Goal: Check status: Check status

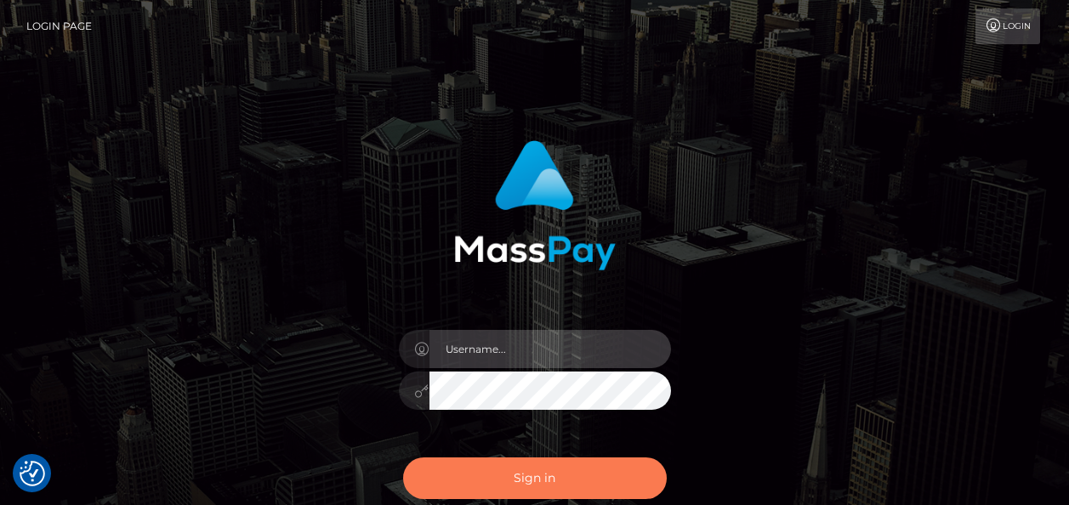
type input "india.of"
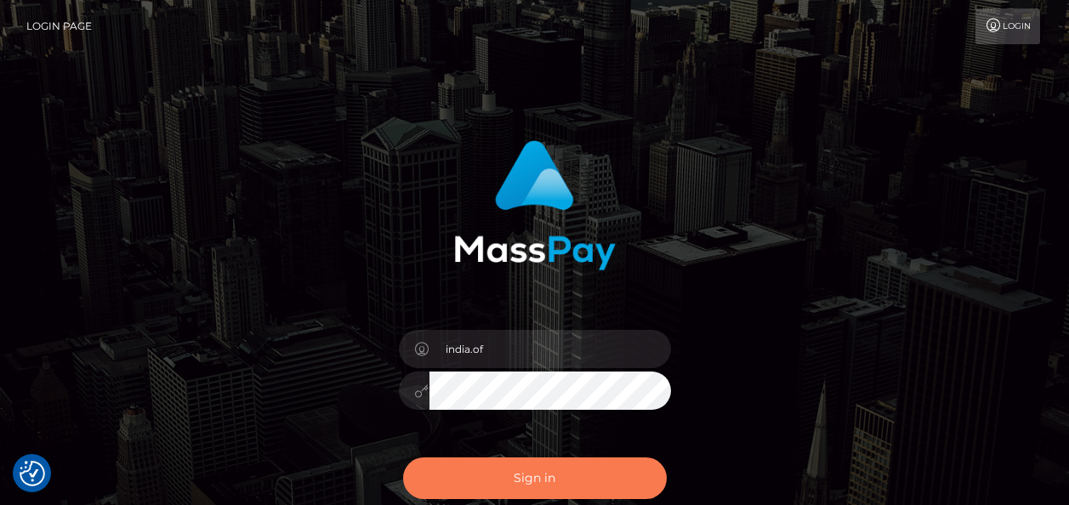
click at [557, 482] on button "Sign in" at bounding box center [535, 479] width 264 height 42
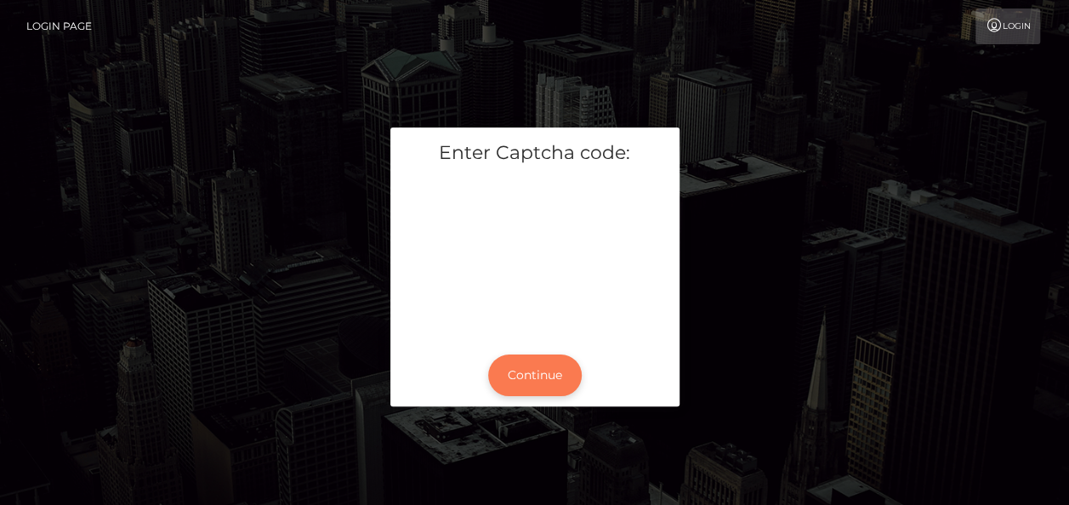
click at [525, 364] on button "Continue" at bounding box center [535, 376] width 94 height 42
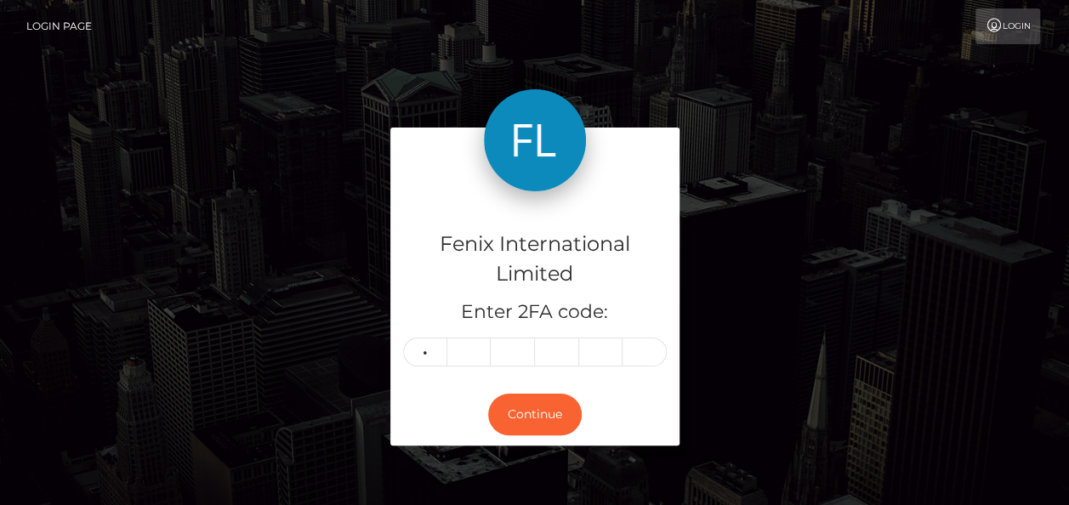
type input "2"
type input "3"
type input "9"
type input "0"
type input "2"
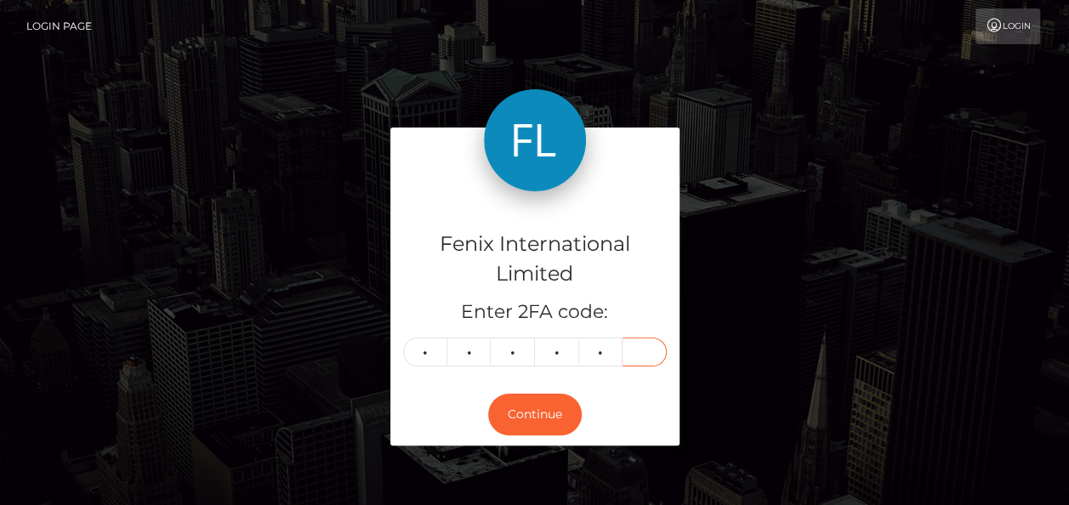
type input "3"
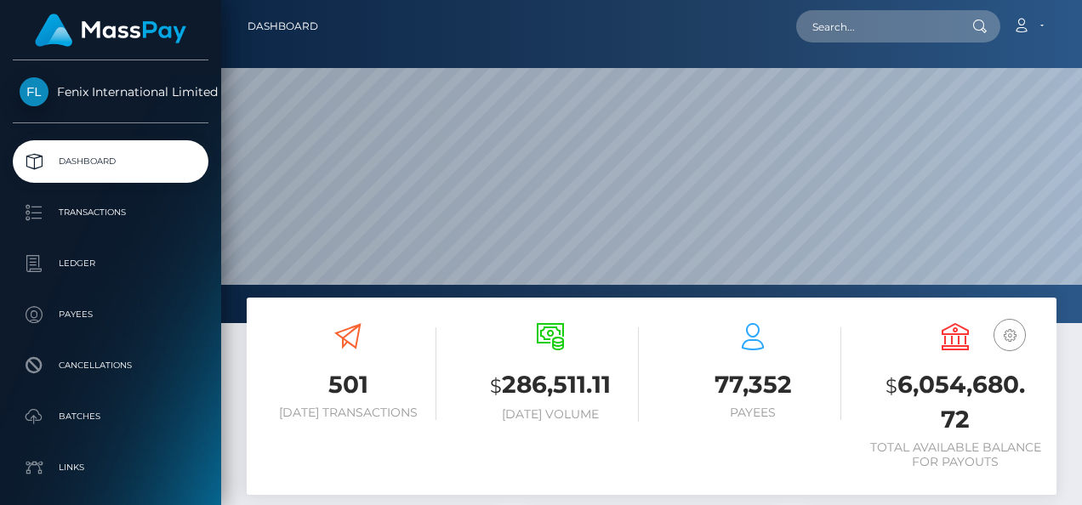
scroll to position [301, 253]
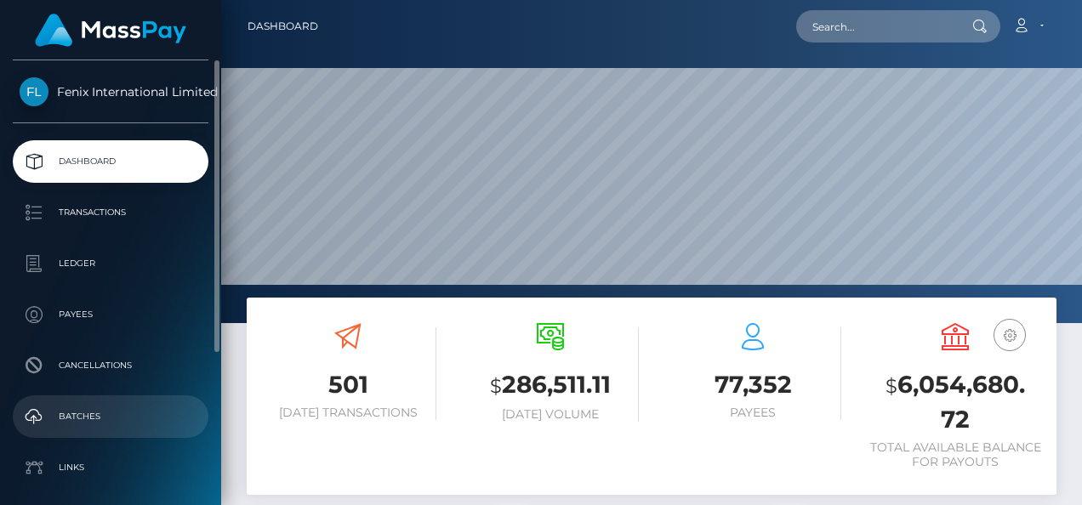
click at [103, 405] on p "Batches" at bounding box center [111, 417] width 182 height 26
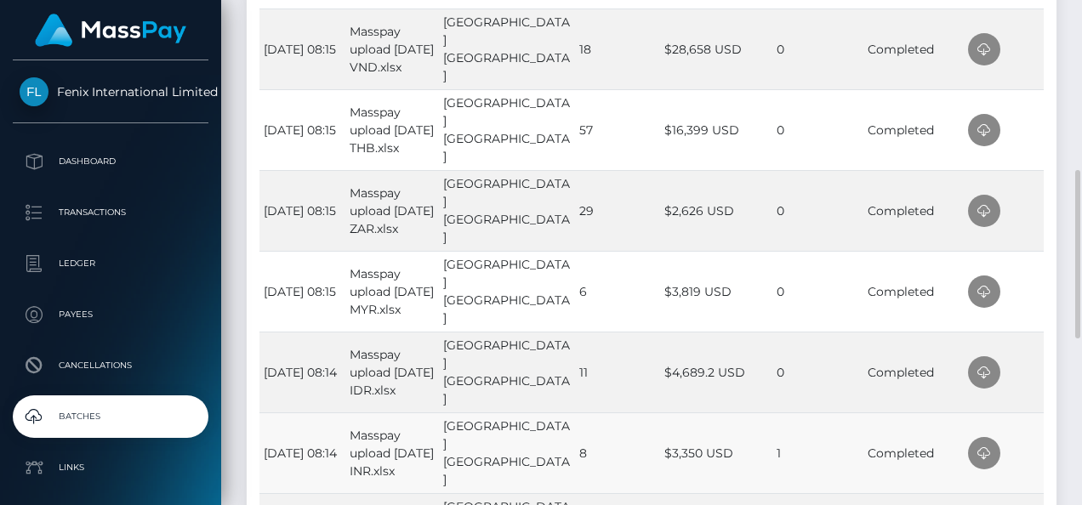
scroll to position [596, 0]
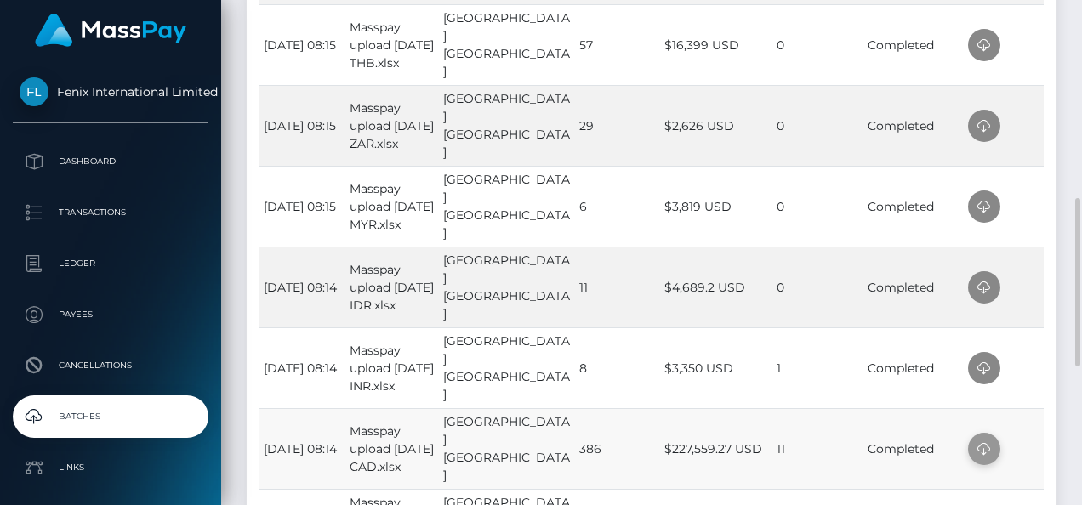
click at [984, 444] on icon at bounding box center [984, 449] width 20 height 21
click at [1034, 373] on td at bounding box center [1004, 368] width 80 height 81
click at [983, 368] on icon at bounding box center [984, 368] width 20 height 21
click at [1010, 293] on td at bounding box center [1004, 287] width 80 height 81
click at [987, 288] on icon at bounding box center [984, 287] width 20 height 21
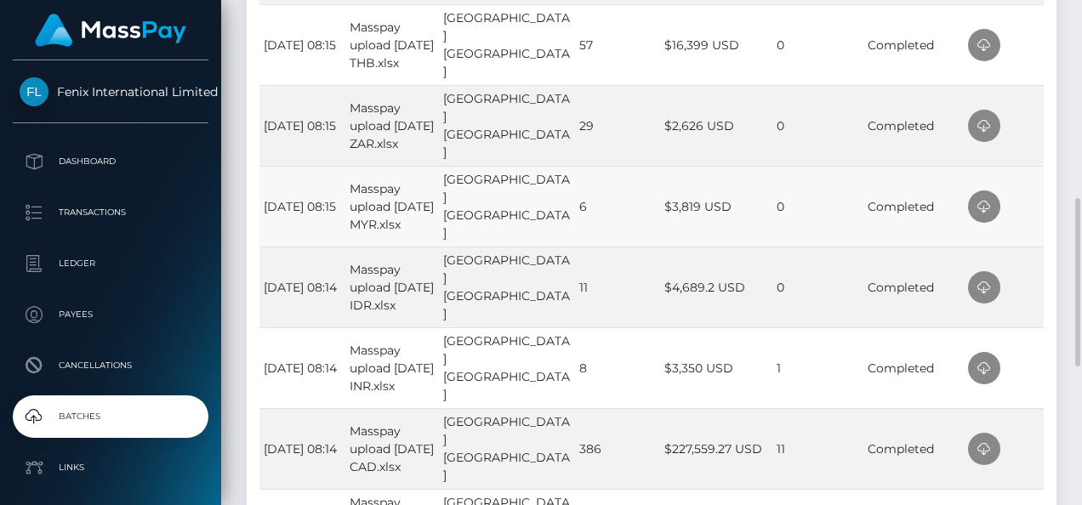
click at [1026, 220] on td at bounding box center [1004, 206] width 80 height 81
click at [974, 213] on icon at bounding box center [984, 207] width 20 height 21
click at [1019, 141] on td at bounding box center [1004, 125] width 80 height 81
click at [979, 134] on icon at bounding box center [984, 126] width 20 height 21
click at [1027, 61] on td at bounding box center [1004, 44] width 80 height 81
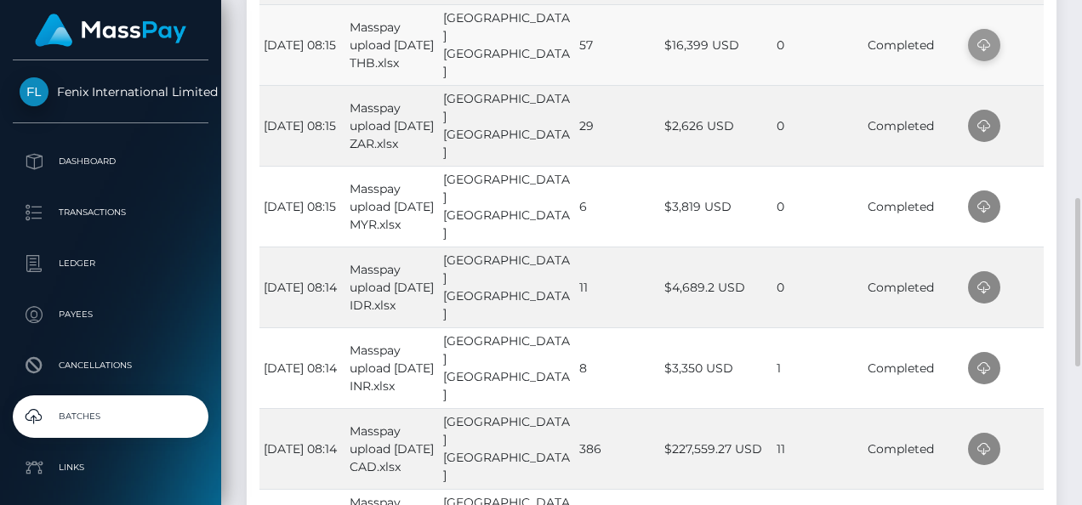
click at [984, 48] on icon at bounding box center [984, 45] width 20 height 21
click at [1026, 49] on td at bounding box center [1004, 44] width 80 height 81
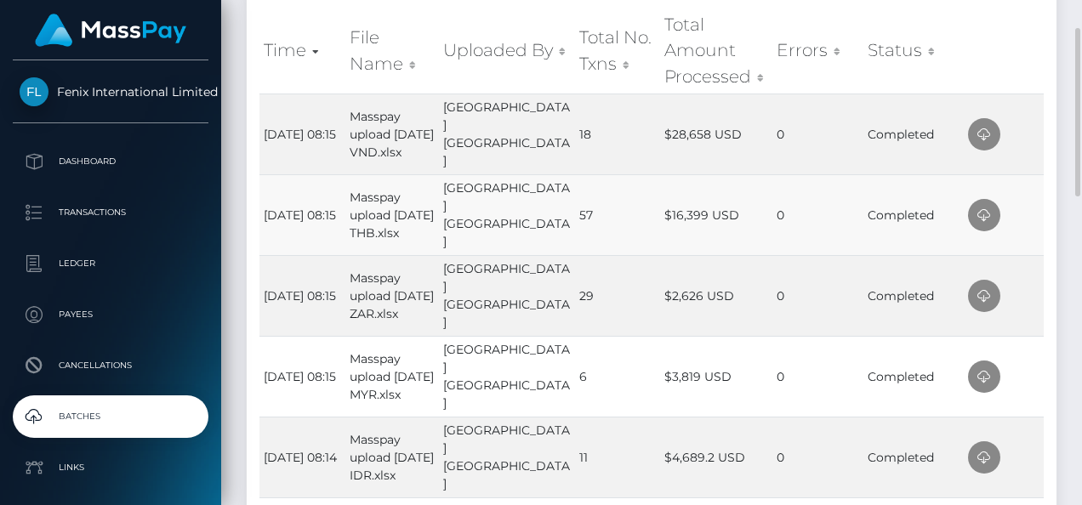
scroll to position [340, 0]
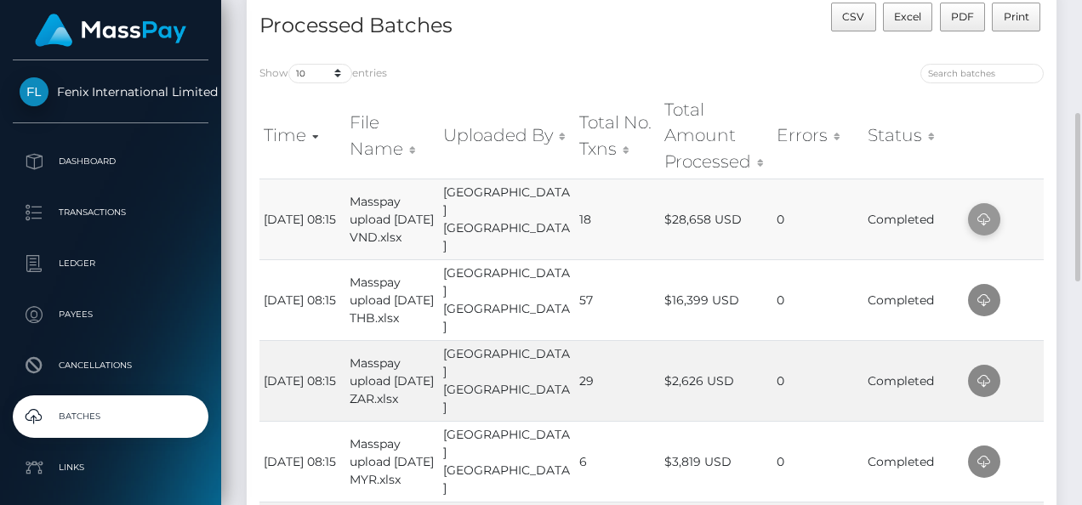
click at [980, 218] on icon at bounding box center [984, 219] width 20 height 21
click at [520, 29] on h4 "Processed Batches" at bounding box center [448, 26] width 379 height 30
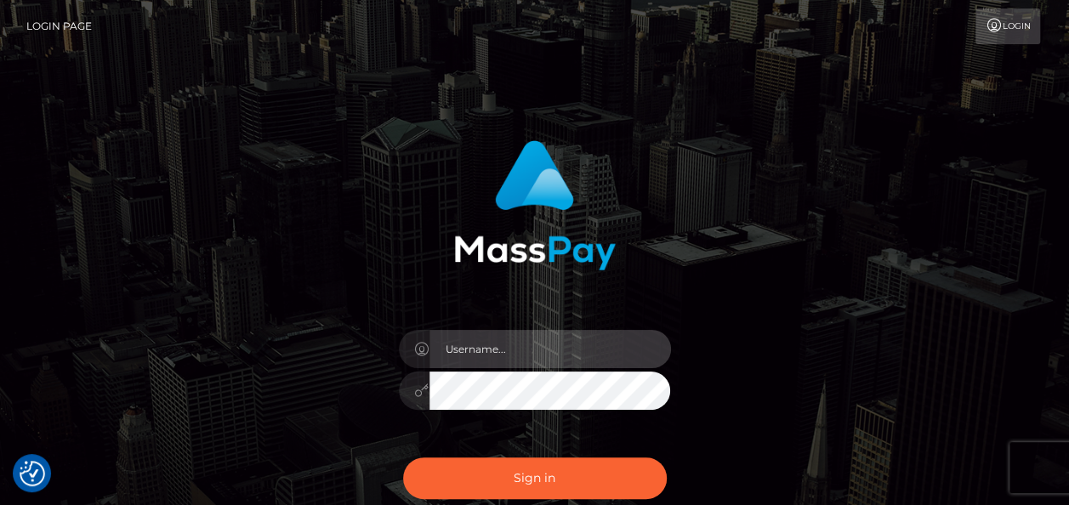
type input "india.of"
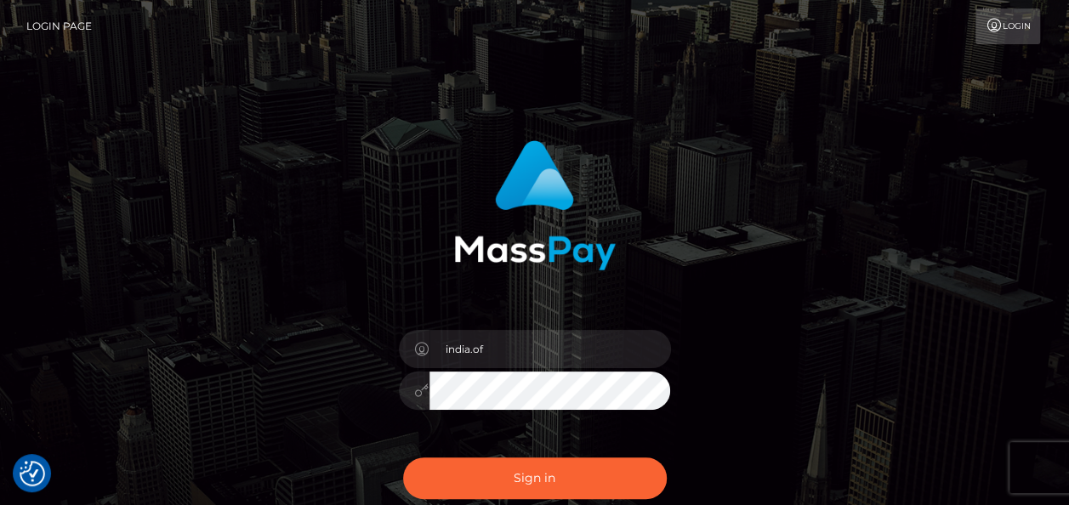
drag, startPoint x: 1058, startPoint y: 379, endPoint x: 753, endPoint y: 37, distance: 458.5
click at [1058, 379] on div "india.of Sign in" at bounding box center [534, 344] width 1069 height 688
click at [1031, 99] on div "india.of Sign in" at bounding box center [534, 344] width 1069 height 688
